Goal: Navigation & Orientation: Find specific page/section

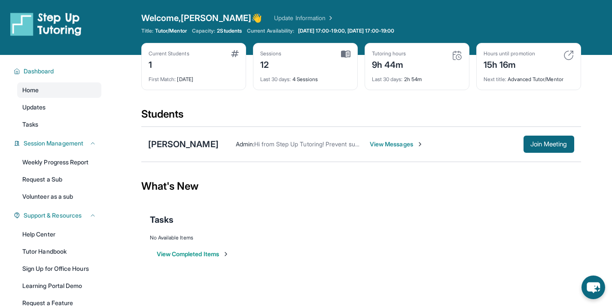
click at [452, 54] on img at bounding box center [456, 55] width 10 height 10
click at [463, 57] on div "Tutoring hours 9h 44m Last 30 days : 2h 54m" at bounding box center [416, 66] width 105 height 47
click at [53, 160] on link "Weekly Progress Report" at bounding box center [59, 161] width 84 height 15
click at [507, 63] on div "14h 23m" at bounding box center [508, 64] width 51 height 14
click at [516, 58] on div "14h 23m" at bounding box center [508, 64] width 51 height 14
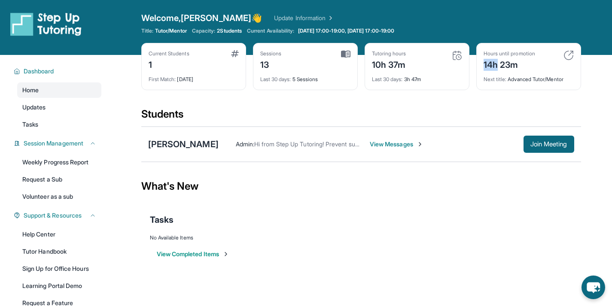
drag, startPoint x: 516, startPoint y: 58, endPoint x: 522, endPoint y: 63, distance: 7.9
click at [517, 58] on div "14h 23m" at bounding box center [508, 64] width 51 height 14
click at [503, 80] on span "Next title :" at bounding box center [494, 79] width 23 height 6
click at [510, 77] on div "Next title : Advanced Tutor/Mentor" at bounding box center [528, 77] width 90 height 12
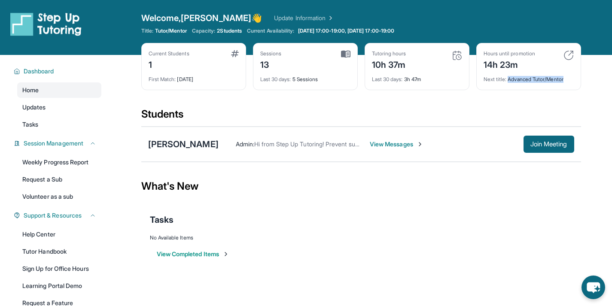
drag, startPoint x: 509, startPoint y: 79, endPoint x: 570, endPoint y: 76, distance: 61.0
click at [570, 76] on div "Next title : Advanced Tutor/Mentor" at bounding box center [528, 77] width 90 height 12
click at [459, 67] on div "Tutoring hours 10h 37m" at bounding box center [417, 60] width 90 height 21
click at [179, 35] on div "Welcome, Henry 👋 Update Information Title: Tutor/Mentor Capacity: 2 Students Cu…" at bounding box center [360, 27] width 439 height 31
click at [178, 32] on span "Tutor/Mentor" at bounding box center [171, 30] width 32 height 7
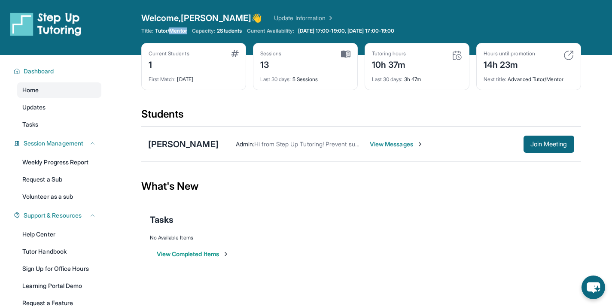
click at [178, 32] on span "Tutor/Mentor" at bounding box center [171, 30] width 32 height 7
click at [179, 31] on span "Tutor/Mentor" at bounding box center [171, 30] width 32 height 7
click at [58, 109] on link "Updates" at bounding box center [59, 107] width 84 height 15
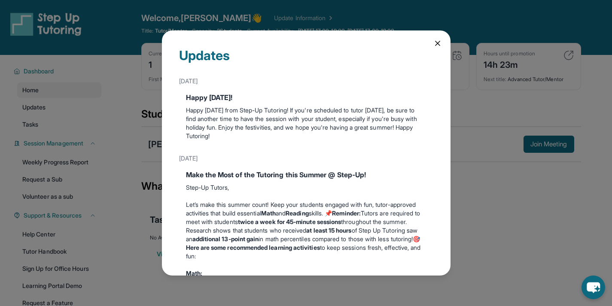
click at [125, 99] on div "Updates July 4th Happy 4th of July! Happy Independence Day from Step-Up Tutorin…" at bounding box center [306, 153] width 612 height 306
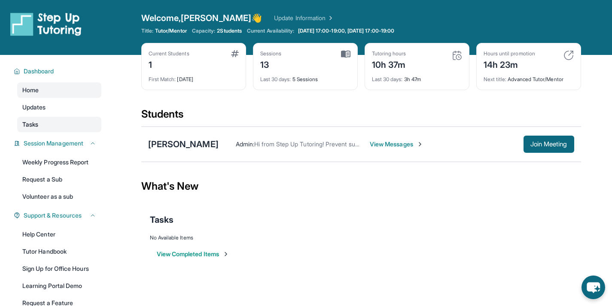
click at [40, 117] on link "Tasks" at bounding box center [59, 124] width 84 height 15
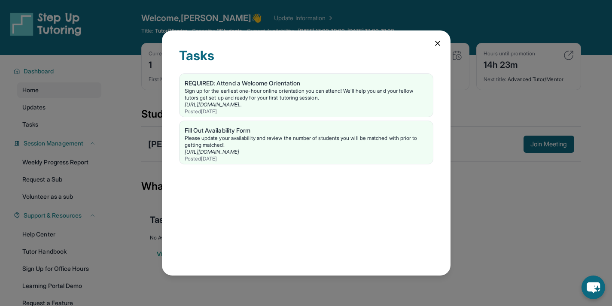
click at [130, 97] on div "Tasks REQUIRED: Attend a Welcome Orientation Sign up for the earliest one-hour …" at bounding box center [306, 153] width 612 height 306
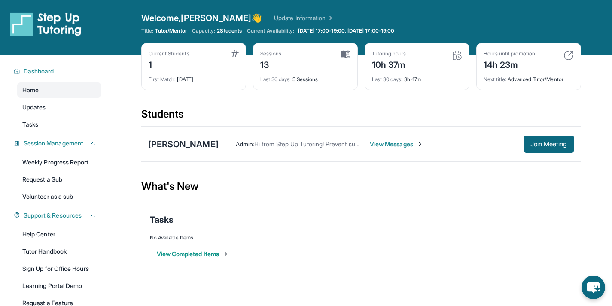
click at [393, 145] on span "View Messages" at bounding box center [396, 144] width 54 height 9
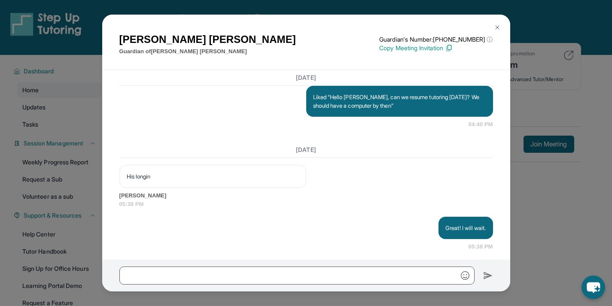
scroll to position [8369, 0]
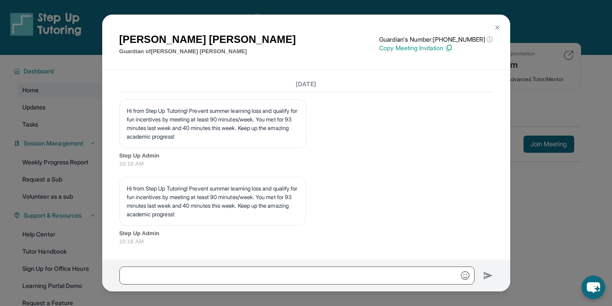
click at [539, 74] on div "Ruth Martinez Guardian of Fernando Hernandez Guardian's Number: +12136631595 ⓘ …" at bounding box center [306, 153] width 612 height 306
